Goal: Task Accomplishment & Management: Manage account settings

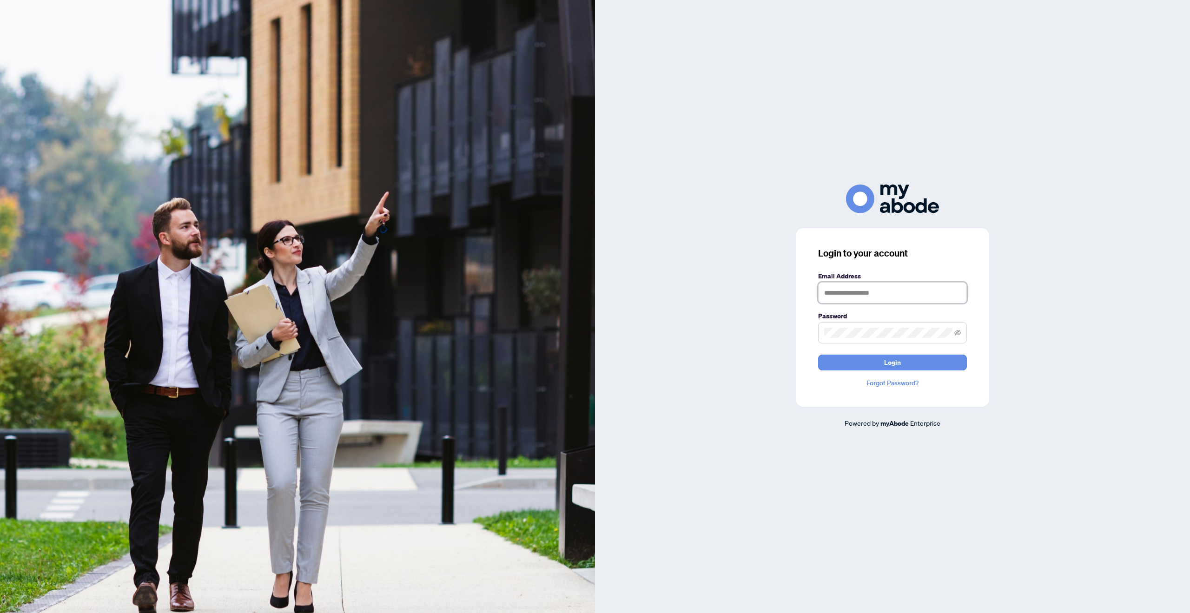
click at [913, 298] on input "text" at bounding box center [892, 292] width 149 height 21
type input "**********"
click at [909, 326] on span at bounding box center [892, 332] width 149 height 21
click at [818, 355] on button "Login" at bounding box center [892, 363] width 149 height 16
click at [803, 321] on div "**********" at bounding box center [892, 317] width 193 height 179
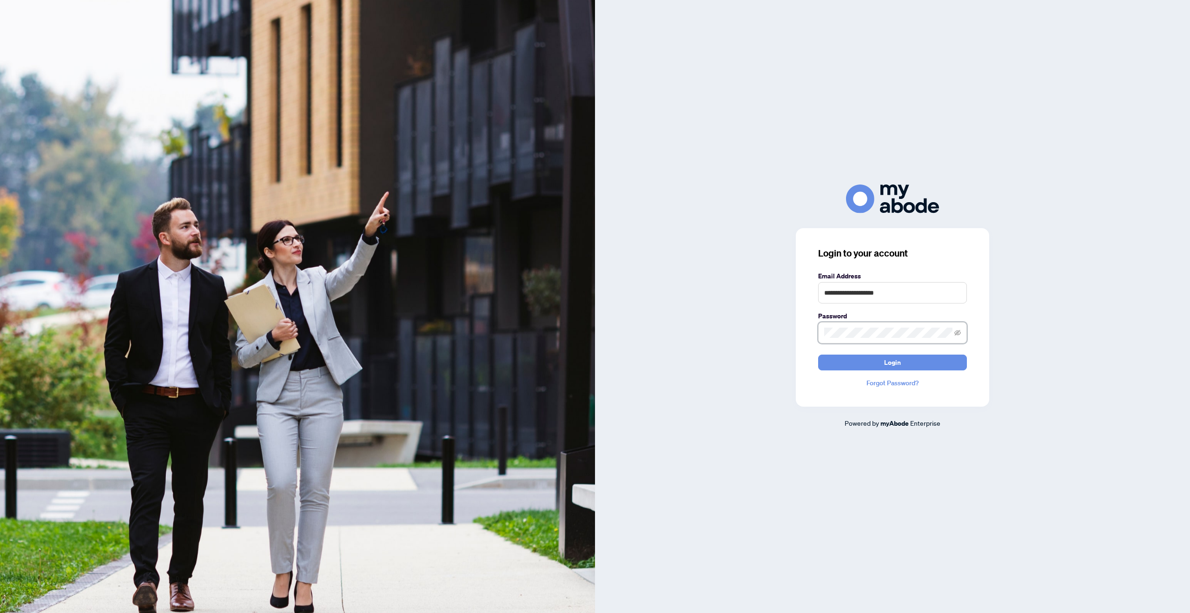
click at [818, 355] on button "Login" at bounding box center [892, 363] width 149 height 16
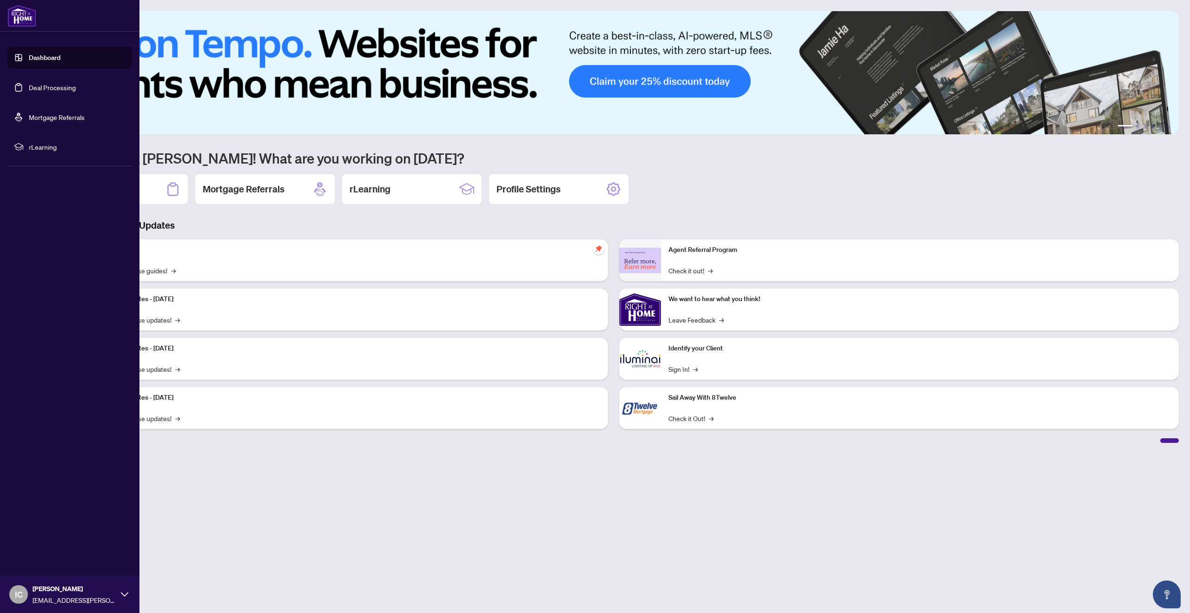
click at [29, 84] on link "Deal Processing" at bounding box center [52, 87] width 47 height 8
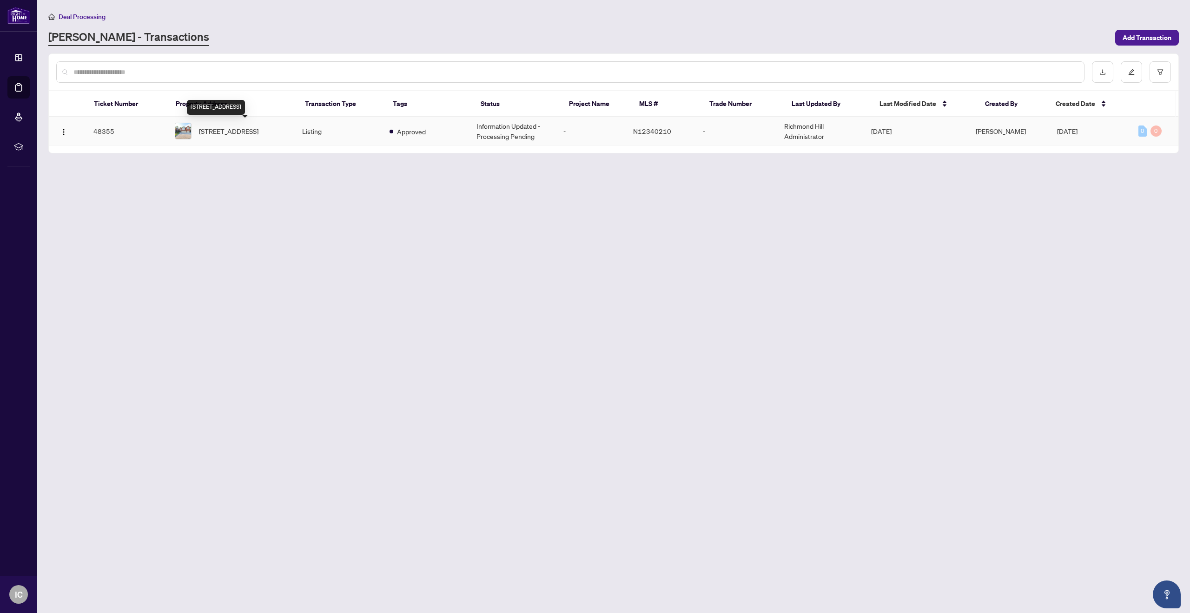
click at [258, 130] on span "[STREET_ADDRESS]" at bounding box center [229, 131] width 60 height 10
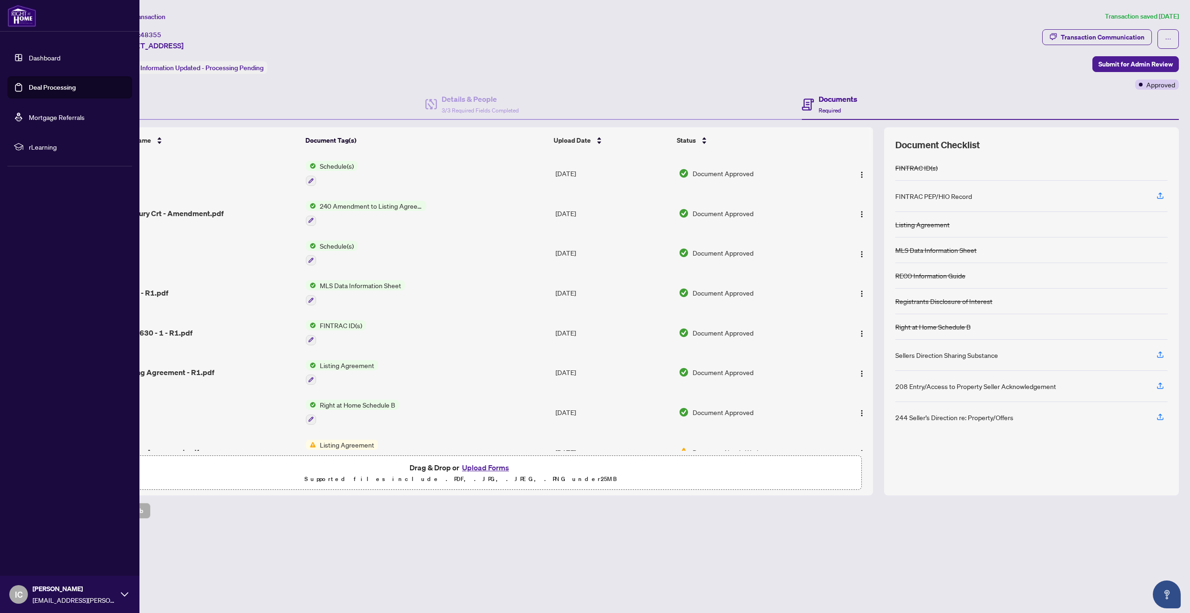
click at [40, 58] on link "Dashboard" at bounding box center [45, 57] width 32 height 8
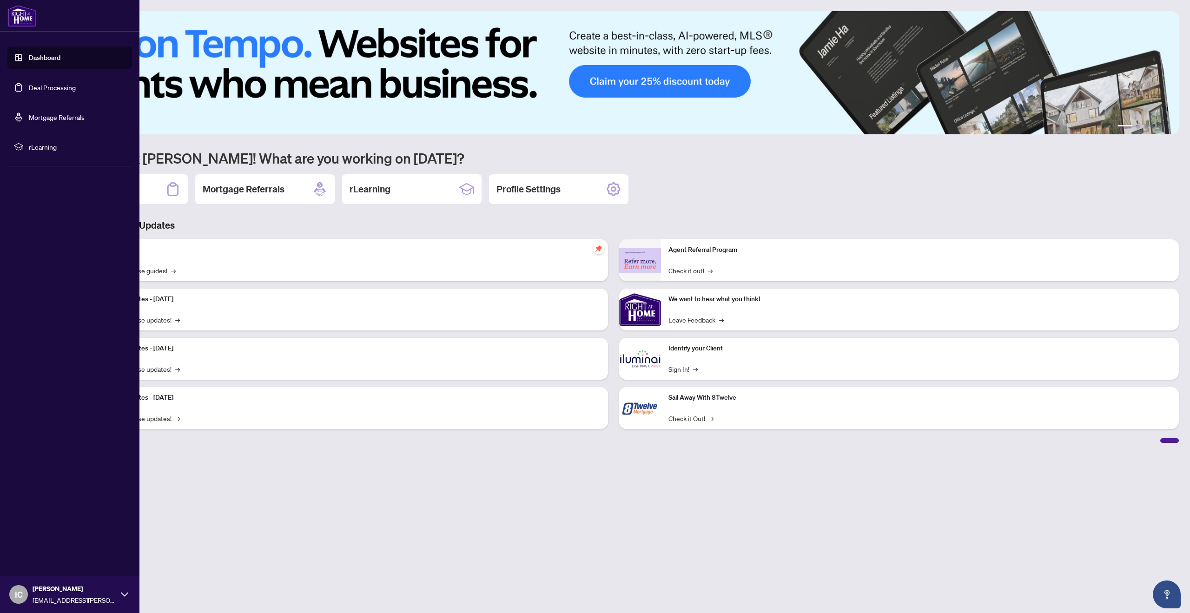
click at [50, 149] on span "rLearning" at bounding box center [77, 147] width 97 height 10
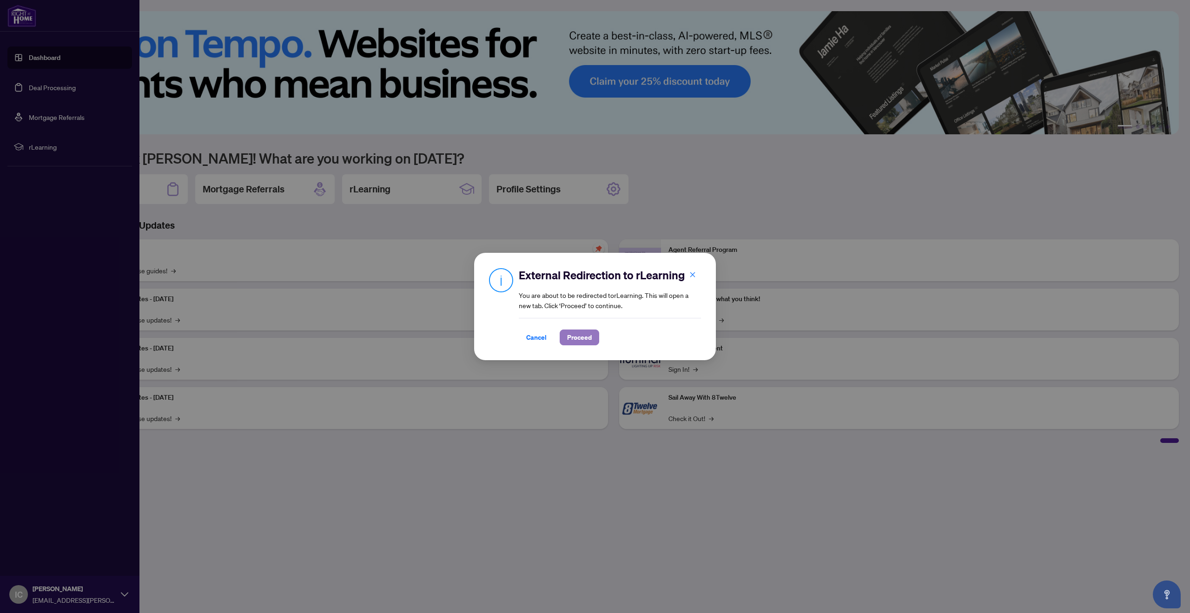
click at [588, 337] on span "Proceed" at bounding box center [579, 337] width 25 height 15
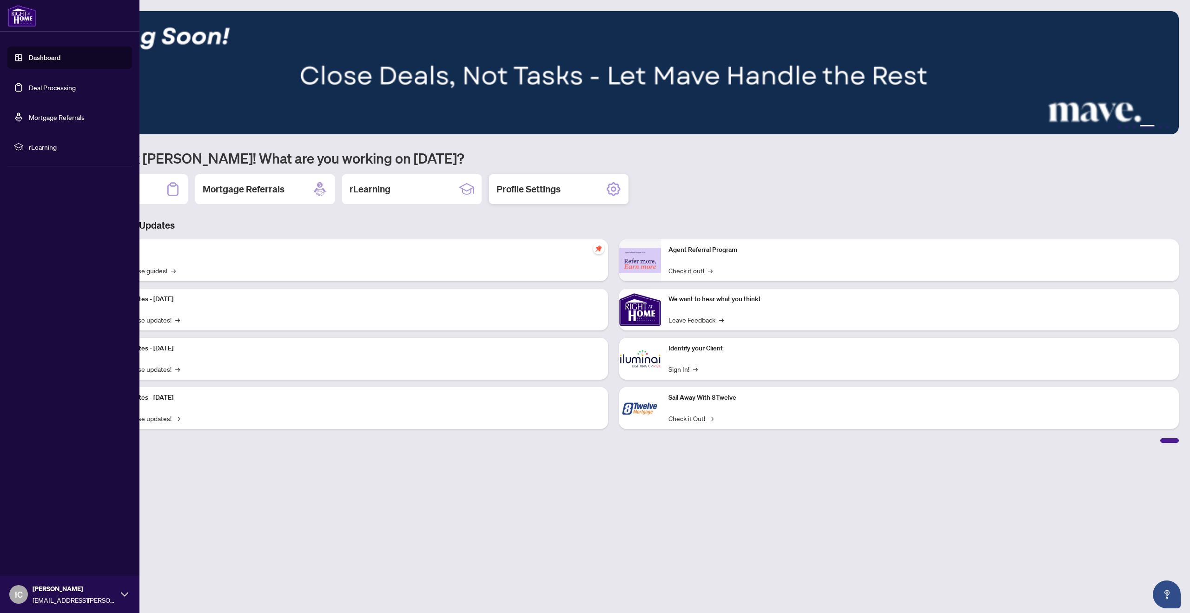
click at [623, 185] on div "Profile Settings" at bounding box center [558, 189] width 139 height 30
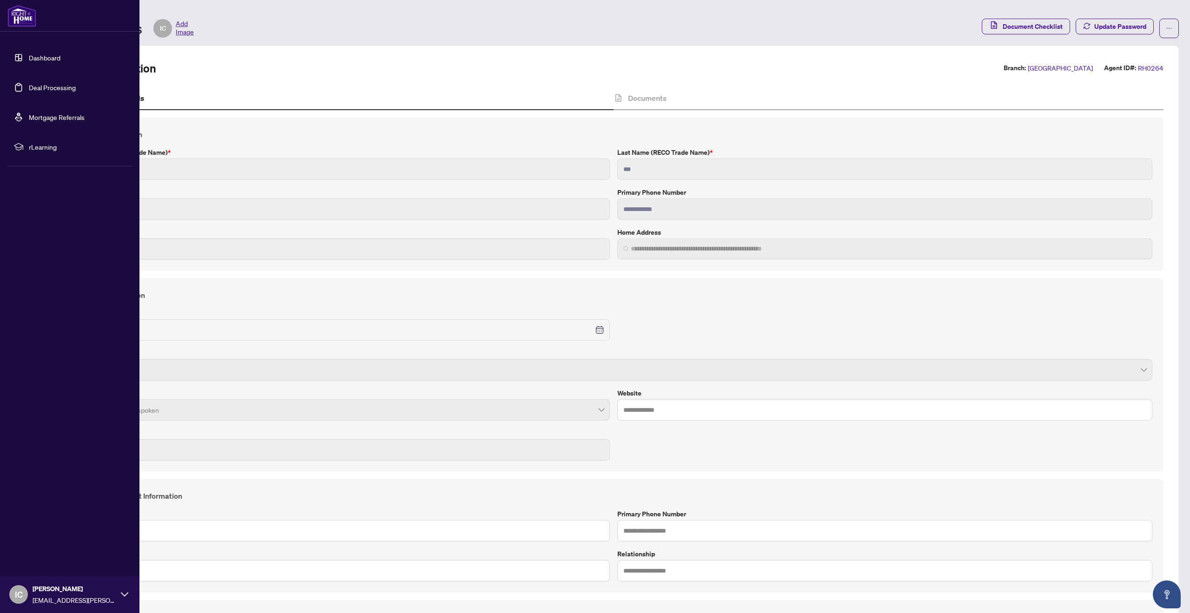
scroll to position [5, 0]
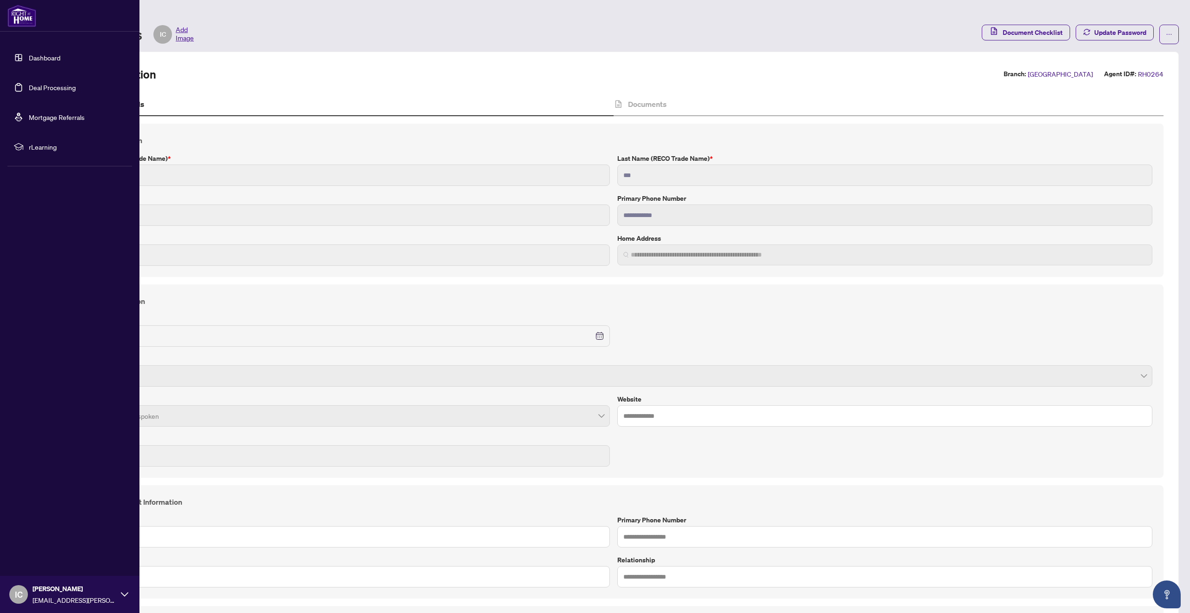
click at [107, 602] on span "[EMAIL_ADDRESS][PERSON_NAME][PERSON_NAME][DOMAIN_NAME]" at bounding box center [75, 600] width 84 height 10
click at [42, 538] on span "Logout" at bounding box center [37, 539] width 21 height 15
